Goal: Task Accomplishment & Management: Use online tool/utility

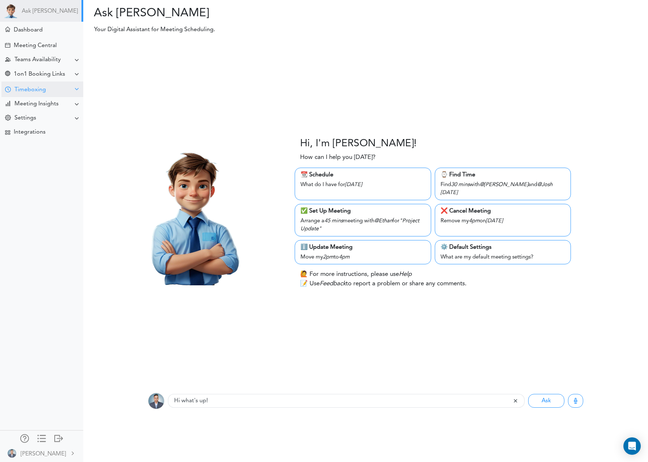
click at [32, 90] on div "Timeboxing" at bounding box center [30, 90] width 32 height 7
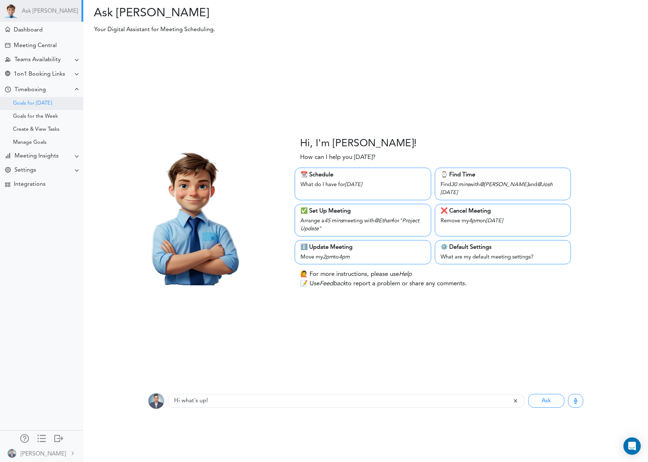
click at [42, 104] on div "Goals for [DATE]" at bounding box center [32, 104] width 39 height 4
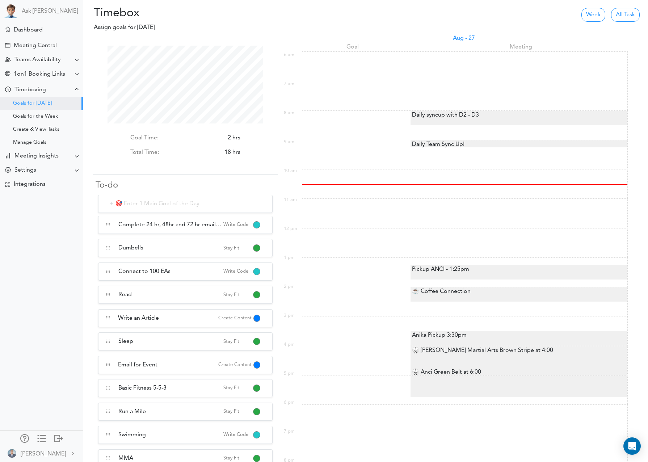
scroll to position [78, 156]
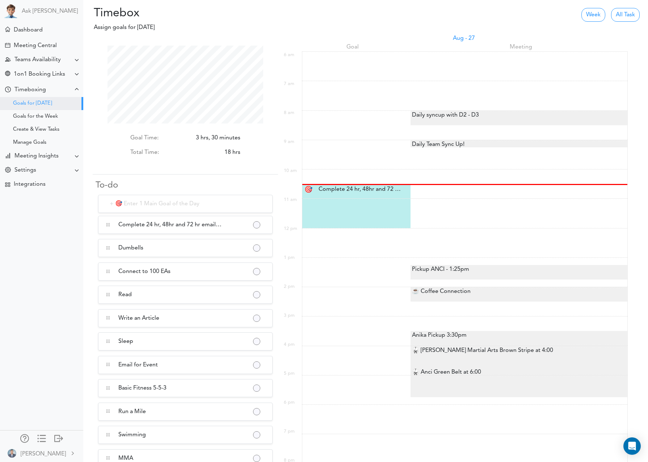
scroll to position [78, 156]
click at [367, 198] on div "🎯" at bounding box center [356, 184] width 108 height 29
click at [362, 190] on div "Complete 24 hr, 48hr and 72 hr emails running on Dev server Complete 24 hr, 48h…" at bounding box center [357, 189] width 88 height 9
type input "Complete 24 hr, 48hr and 72 hr emails running on Dev server"
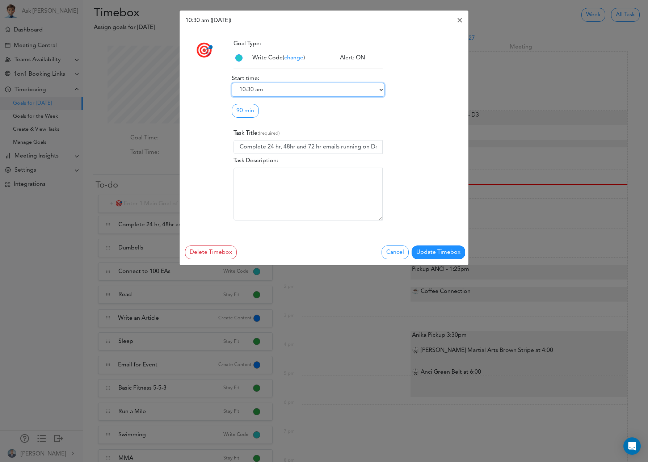
click at [261, 89] on select "6:00 am 6:15 am 6:30 am 6:45 am 7:00 am 7:15 am 7:30 am 7:45 am 8:00 am 8:15 am…" at bounding box center [308, 90] width 153 height 14
select select "10:45 am"
click at [427, 250] on button "Update Timebox" at bounding box center [439, 253] width 54 height 14
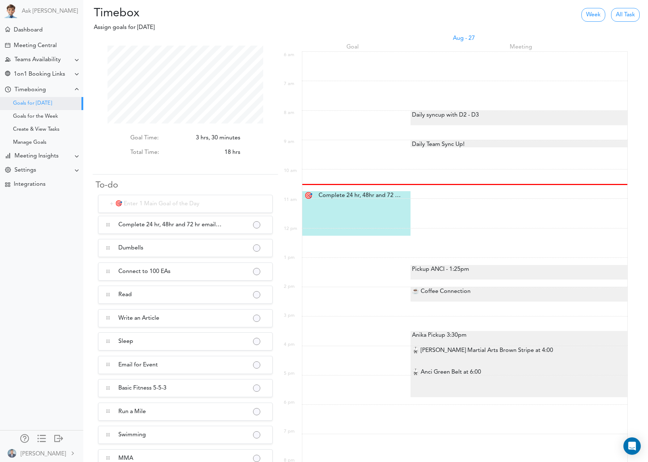
scroll to position [78, 156]
click at [358, 216] on div at bounding box center [357, 217] width 89 height 3
click at [343, 195] on div "Complete 24 hr, 48hr and 72 hr emails running on Dev server Complete 24 hr, 48h…" at bounding box center [357, 195] width 88 height 9
select select "10:45 am"
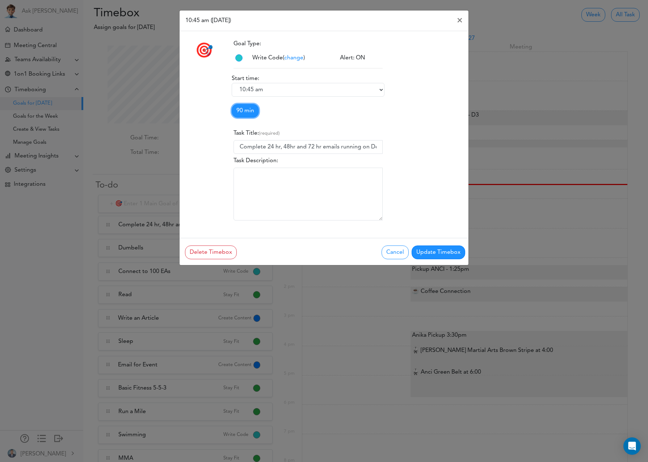
click at [242, 110] on link "90 min" at bounding box center [245, 111] width 27 height 14
click at [254, 157] on link "120 min" at bounding box center [260, 162] width 57 height 12
click at [443, 254] on button "Update Timebox" at bounding box center [439, 253] width 54 height 14
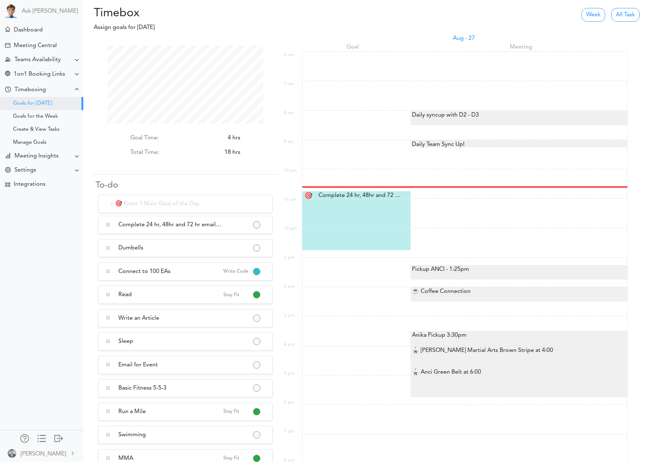
scroll to position [78, 156]
